Goal: Find specific page/section: Locate a particular part of the current website

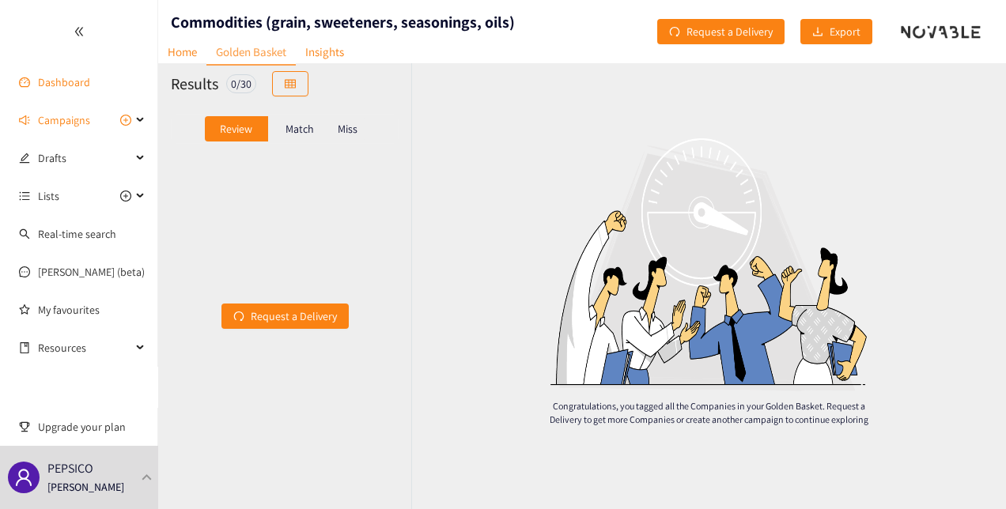
click at [77, 79] on link "Dashboard" at bounding box center [64, 82] width 52 height 14
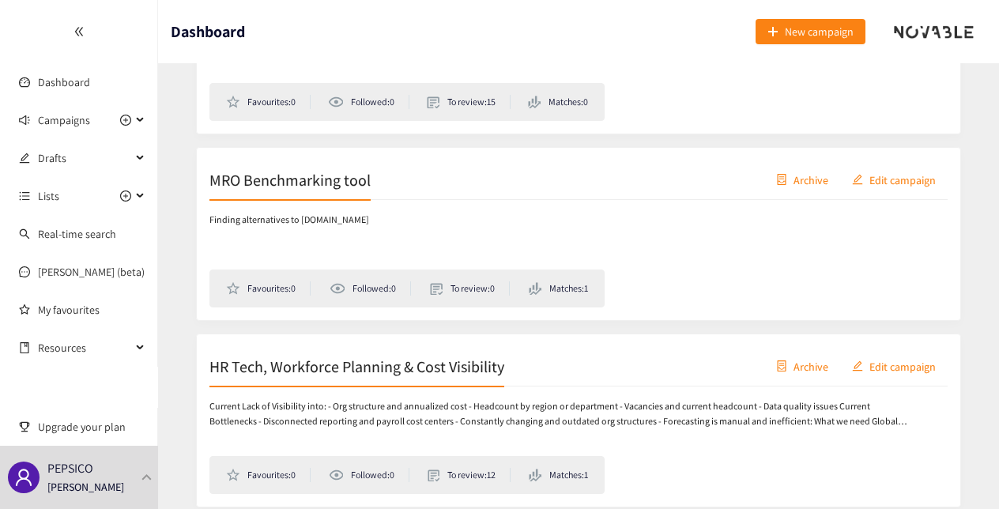
scroll to position [2127, 0]
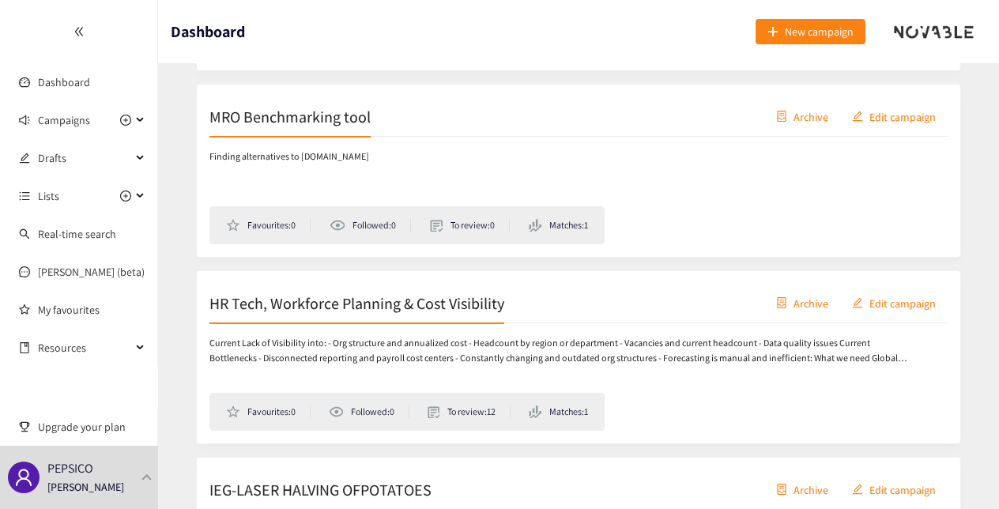
click at [315, 105] on h2 "MRO Benchmarking tool" at bounding box center [290, 116] width 161 height 22
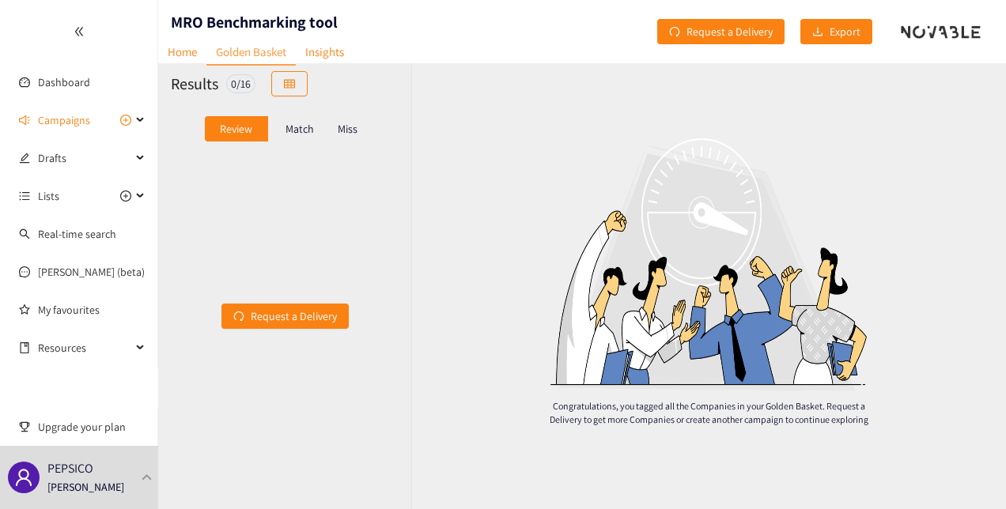
click at [305, 128] on p "Match" at bounding box center [299, 129] width 28 height 13
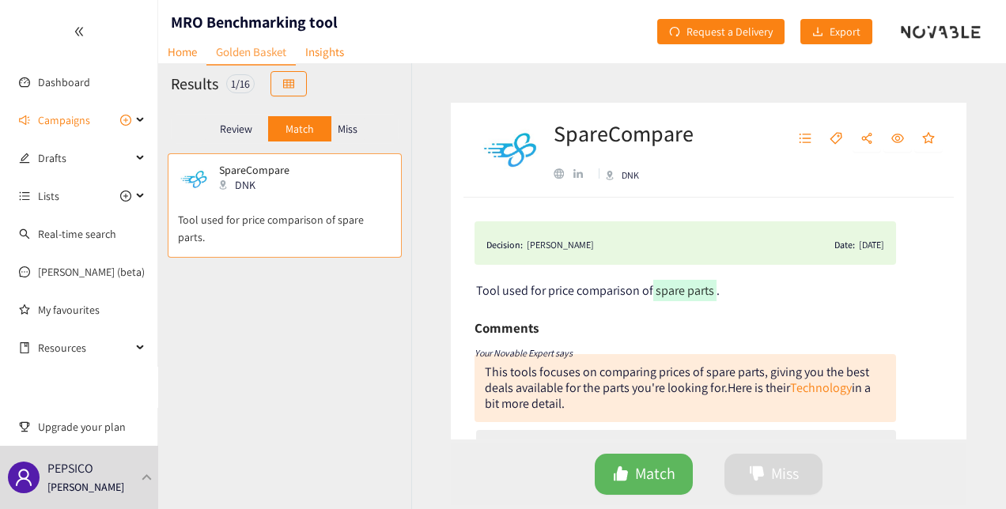
click at [348, 127] on p "Miss" at bounding box center [348, 129] width 20 height 13
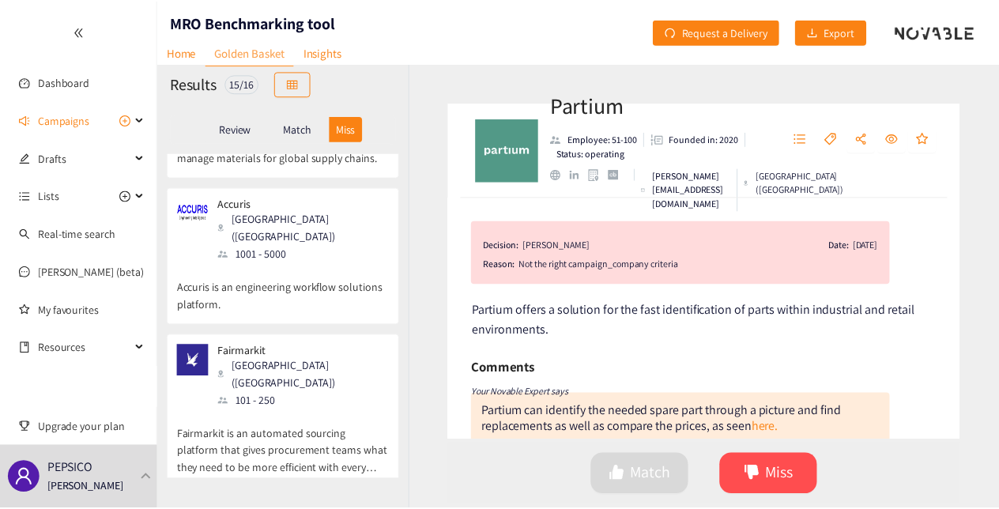
scroll to position [443, 0]
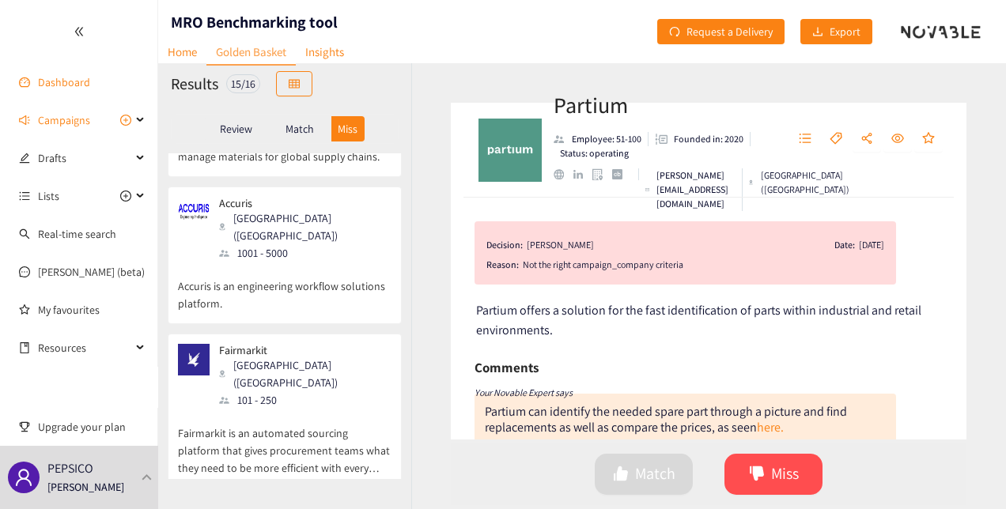
click at [79, 89] on link "Dashboard" at bounding box center [64, 82] width 52 height 14
